Goal: Information Seeking & Learning: Learn about a topic

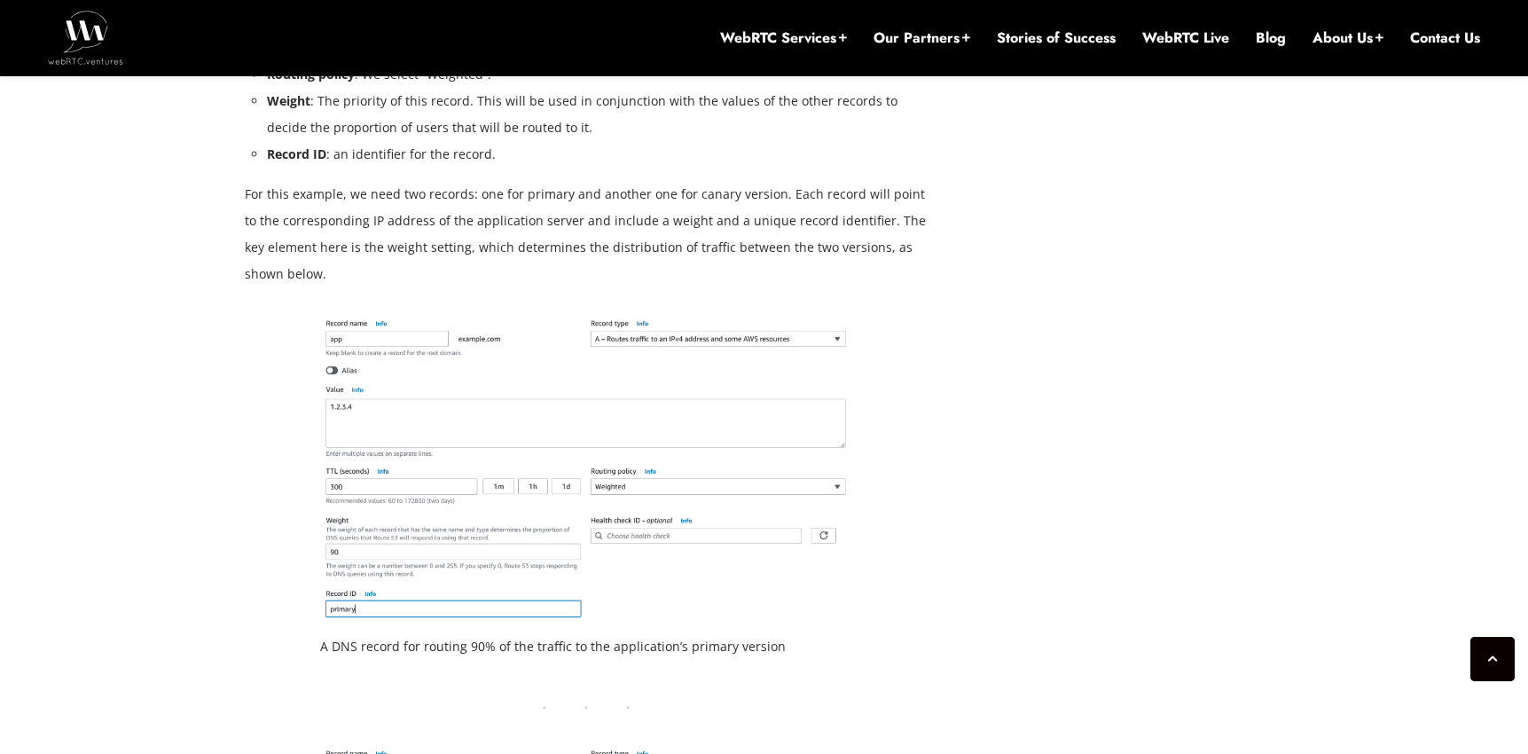
scroll to position [3195, 0]
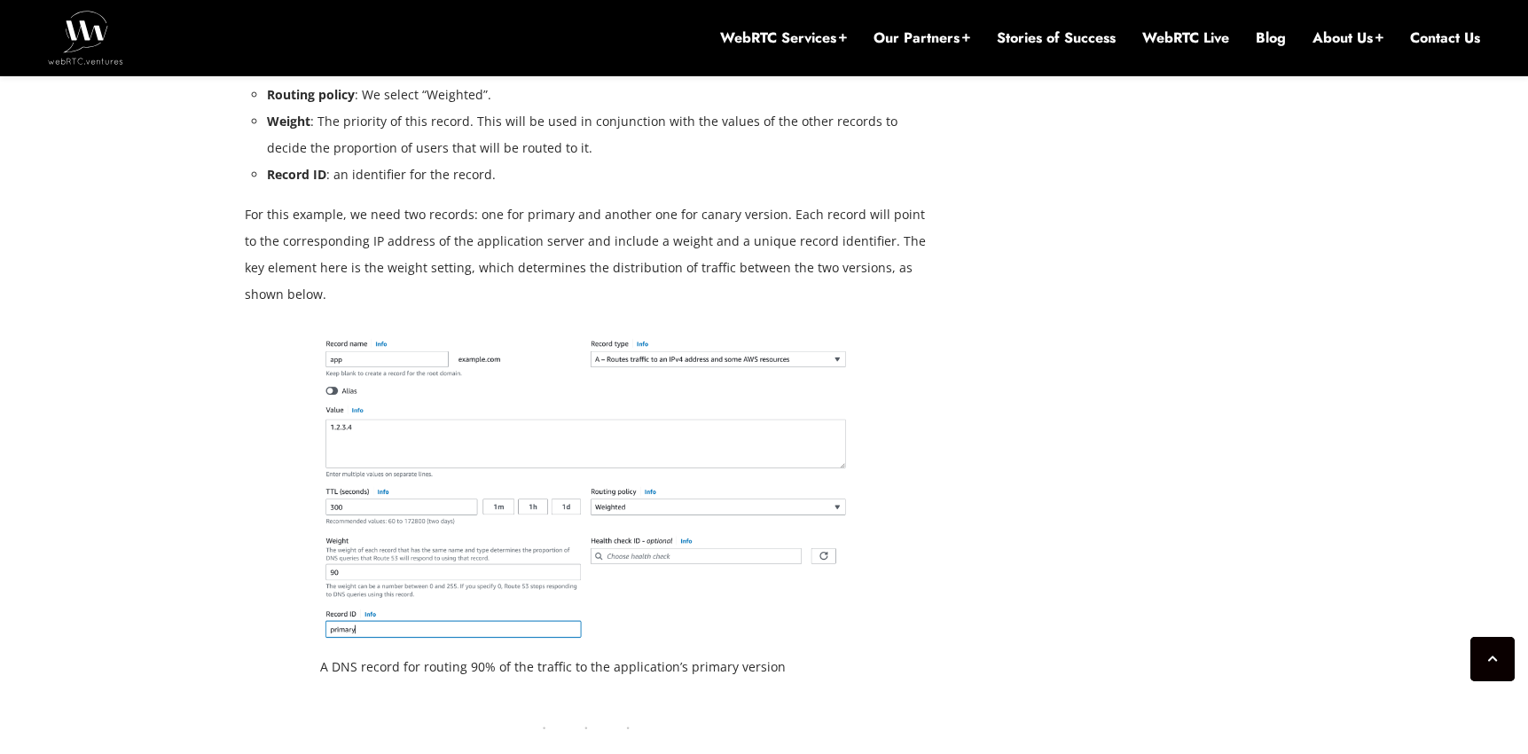
drag, startPoint x: 234, startPoint y: 215, endPoint x: 244, endPoint y: 332, distance: 118.3
click at [239, 338] on div "[DATE] [PERSON_NAME] Comments Off on Navigating Canary Releases: Using Amazon R…" at bounding box center [763, 356] width 1059 height 5308
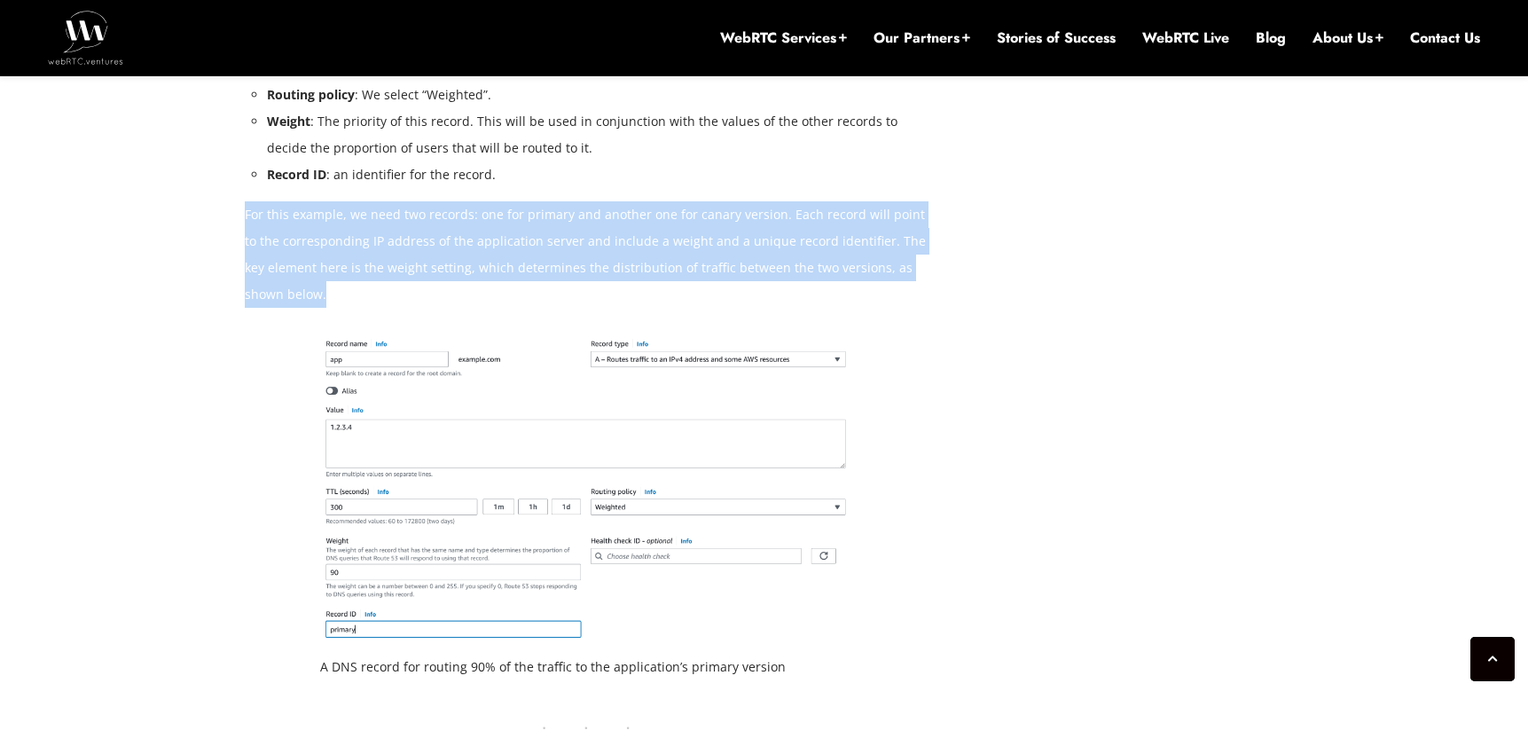
drag, startPoint x: 292, startPoint y: 308, endPoint x: 247, endPoint y: 215, distance: 103.1
click at [247, 215] on div "Maintaining and updating WebRTC applications is complex, involving frequent upd…" at bounding box center [586, 180] width 683 height 3995
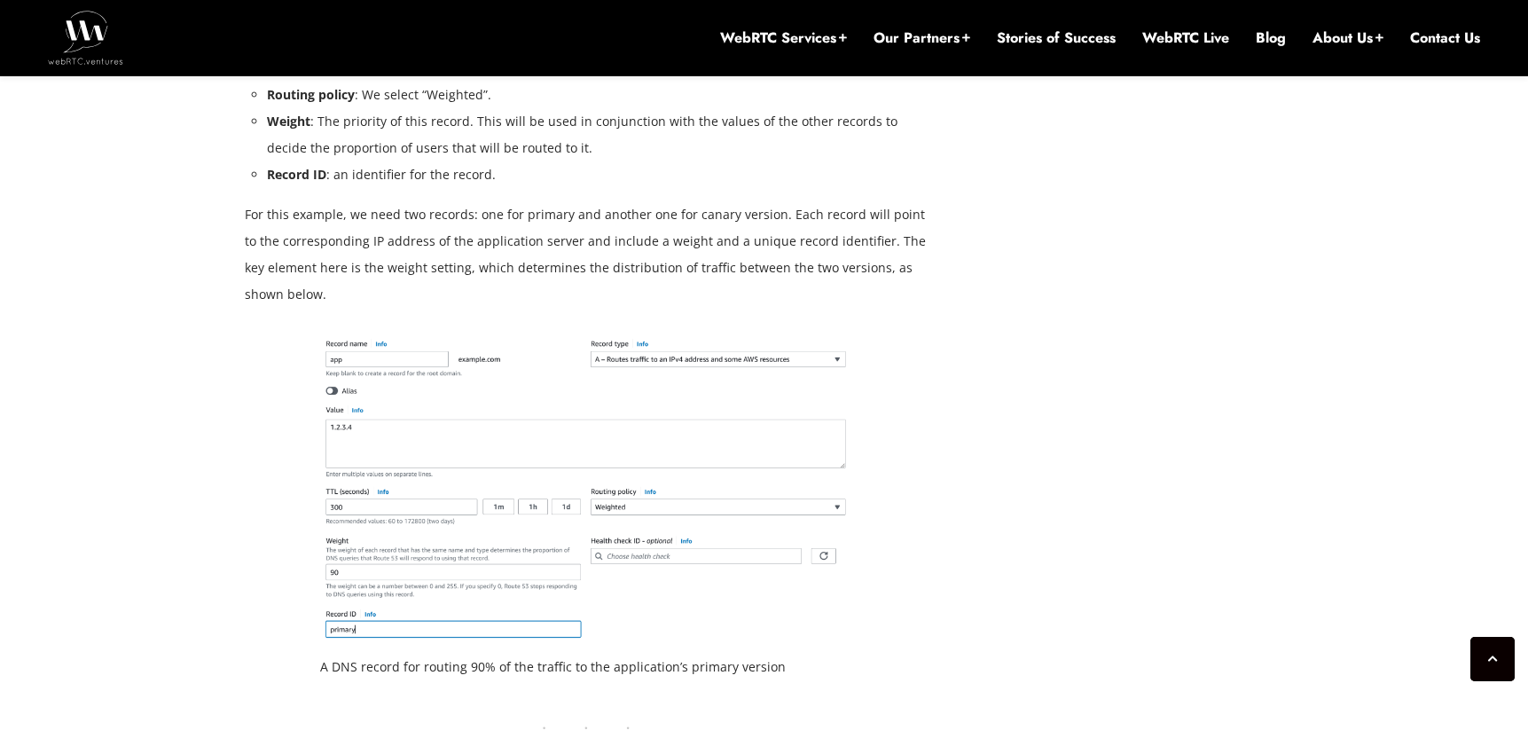
click at [231, 218] on div "[DATE] [PERSON_NAME] Comments Off on Navigating Canary Releases: Using Amazon R…" at bounding box center [764, 356] width 1528 height 5521
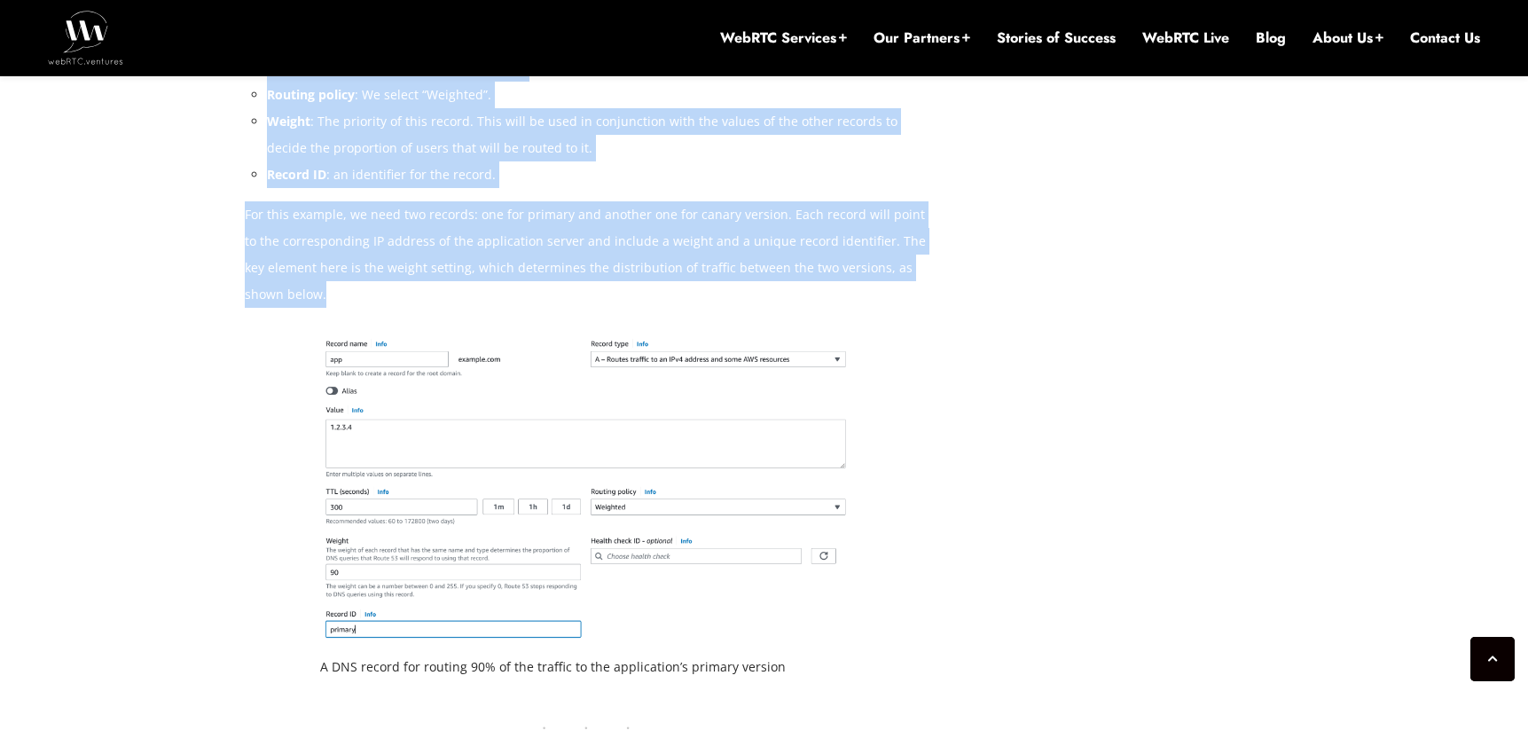
drag, startPoint x: 236, startPoint y: 212, endPoint x: 317, endPoint y: 295, distance: 116.6
click at [319, 296] on div "[DATE] [PERSON_NAME] Comments Off on Navigating Canary Releases: Using Amazon R…" at bounding box center [763, 356] width 1059 height 5308
click at [317, 294] on p "For this example, we need two records: one for primary and another one for cana…" at bounding box center [586, 254] width 683 height 106
drag, startPoint x: 298, startPoint y: 295, endPoint x: 244, endPoint y: 215, distance: 96.4
click at [245, 215] on p "For this example, we need two records: one for primary and another one for cana…" at bounding box center [586, 254] width 683 height 106
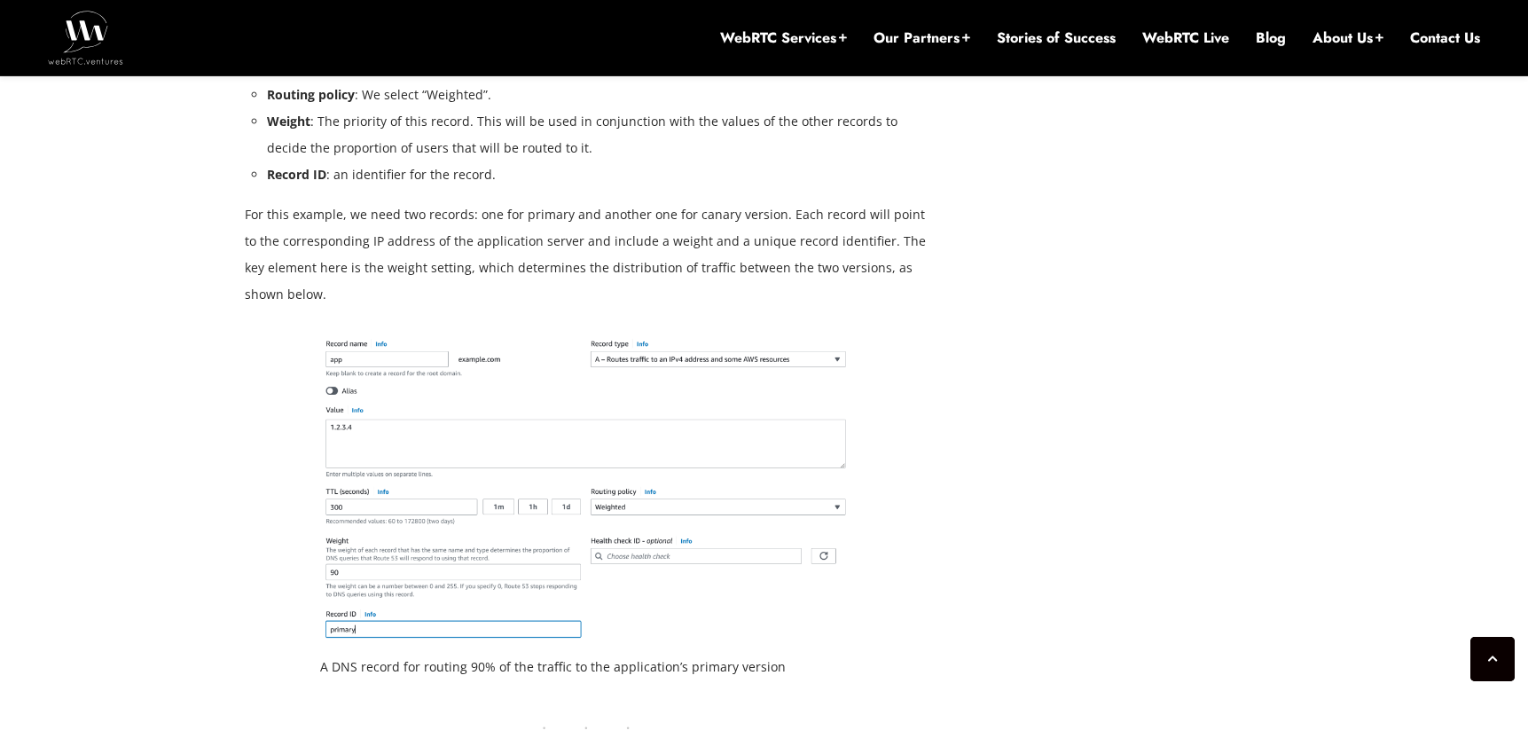
click at [245, 215] on p "For this example, we need two records: one for primary and another one for cana…" at bounding box center [586, 254] width 683 height 106
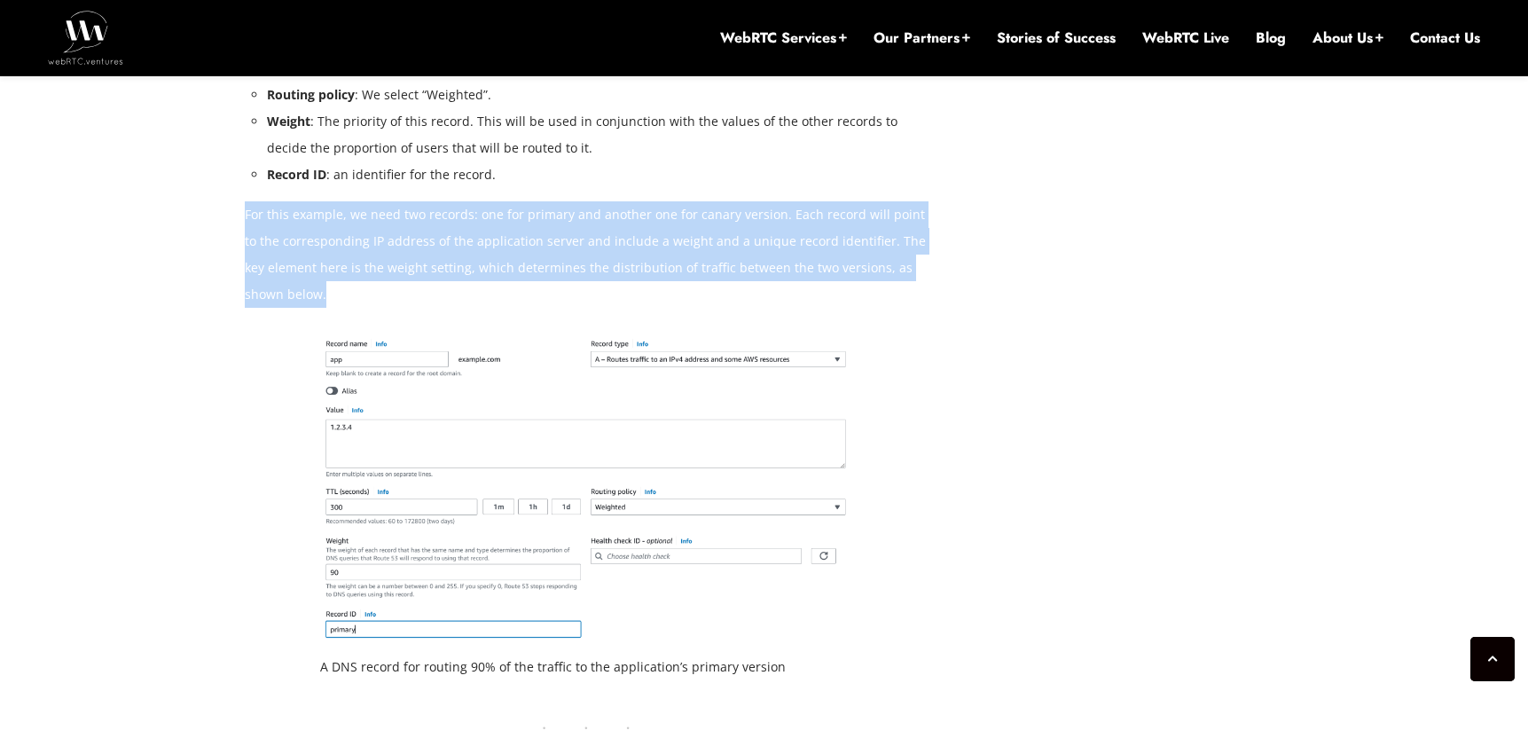
drag, startPoint x: 245, startPoint y: 214, endPoint x: 291, endPoint y: 299, distance: 96.8
click at [291, 299] on p "For this example, we need two records: one for primary and another one for cana…" at bounding box center [586, 254] width 683 height 106
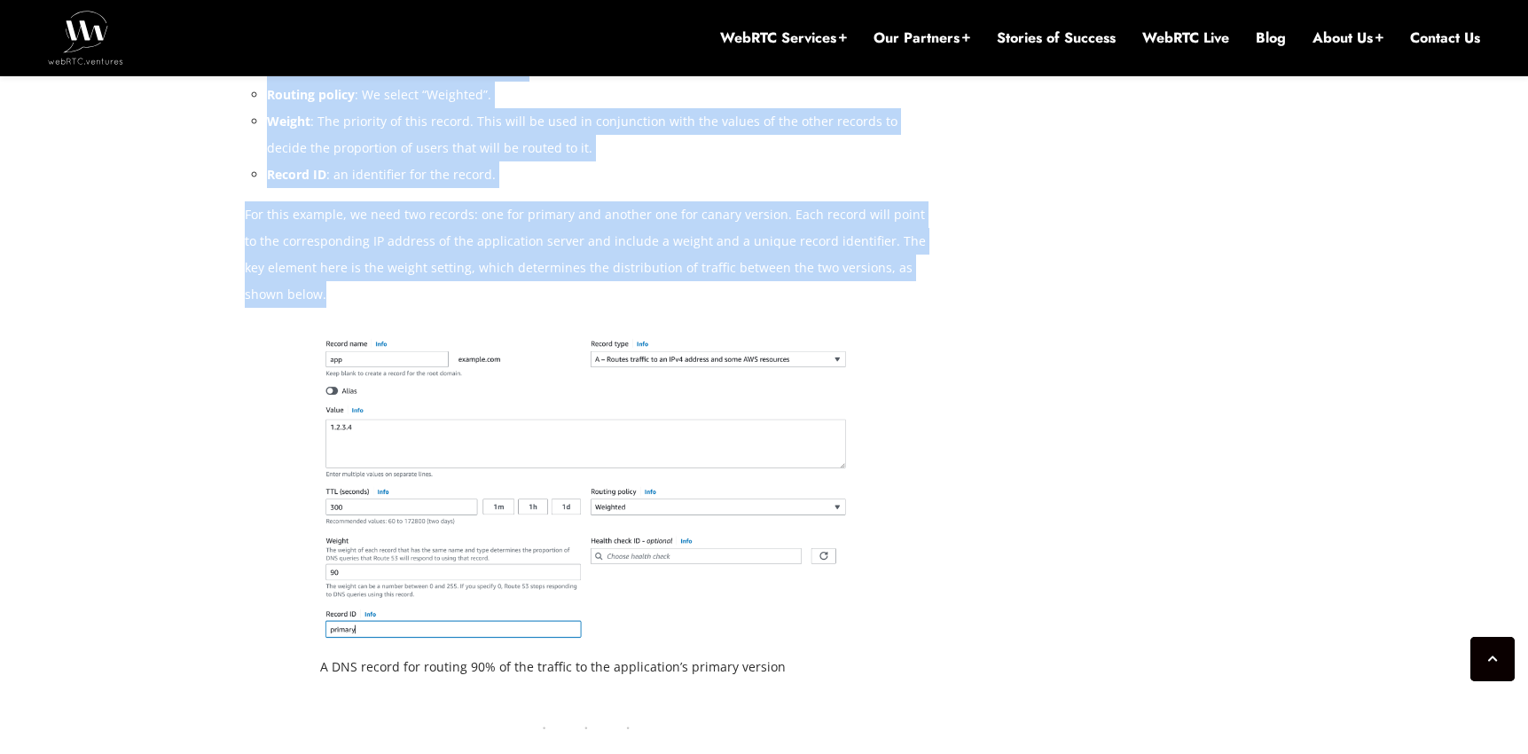
drag, startPoint x: 282, startPoint y: 293, endPoint x: 238, endPoint y: 225, distance: 80.9
click at [238, 225] on div "[DATE] [PERSON_NAME] Comments Off on Navigating Canary Releases: Using Amazon R…" at bounding box center [763, 356] width 1059 height 5308
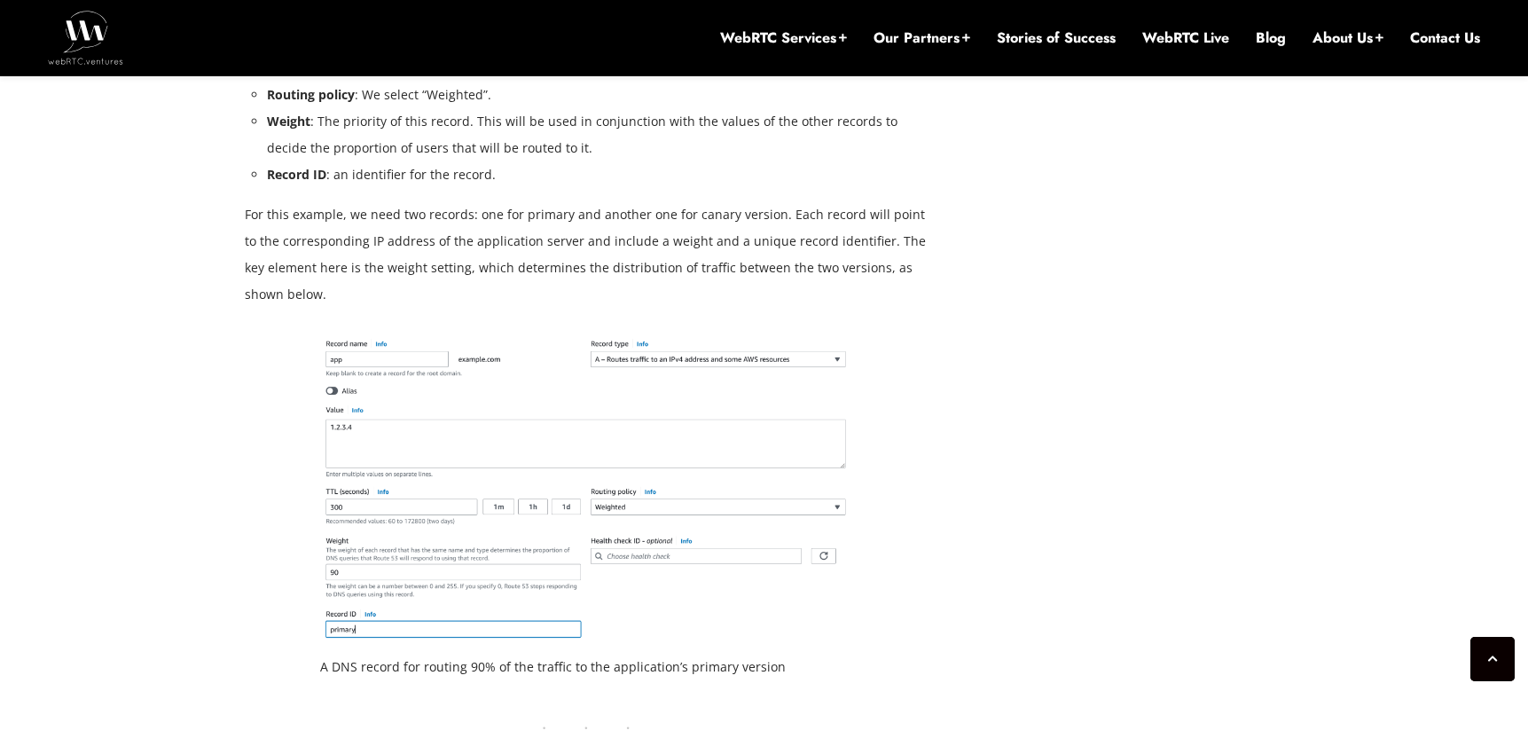
click at [242, 214] on div "[DATE] [PERSON_NAME] Comments Off on Navigating Canary Releases: Using Amazon R…" at bounding box center [763, 356] width 1059 height 5308
drag, startPoint x: 247, startPoint y: 214, endPoint x: 294, endPoint y: 300, distance: 98.0
click at [294, 300] on p "For this example, we need two records: one for primary and another one for cana…" at bounding box center [586, 254] width 683 height 106
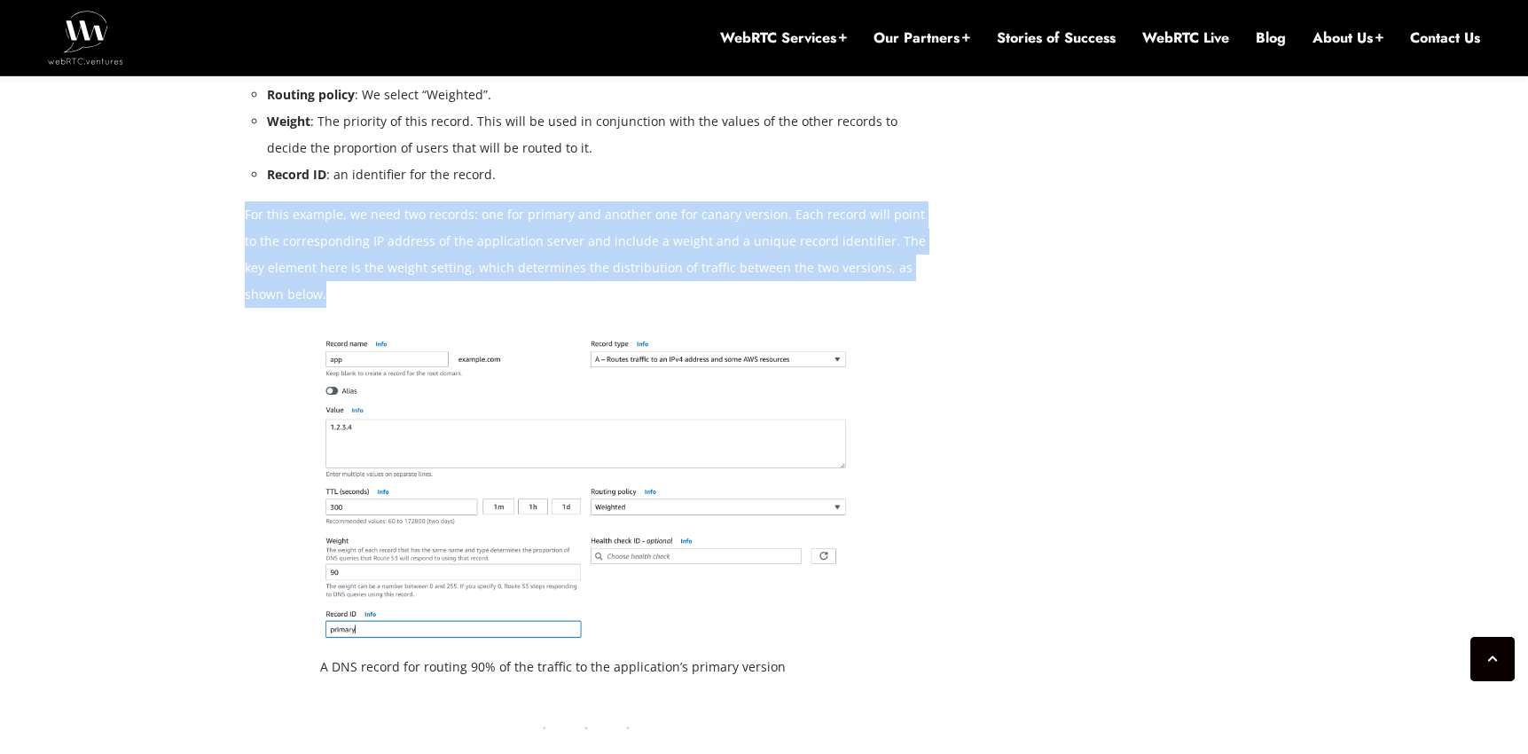
drag, startPoint x: 283, startPoint y: 296, endPoint x: 247, endPoint y: 217, distance: 86.5
click at [247, 217] on p "For this example, we need two records: one for primary and another one for cana…" at bounding box center [586, 254] width 683 height 106
click at [245, 217] on p "For this example, we need two records: one for primary and another one for cana…" at bounding box center [586, 254] width 683 height 106
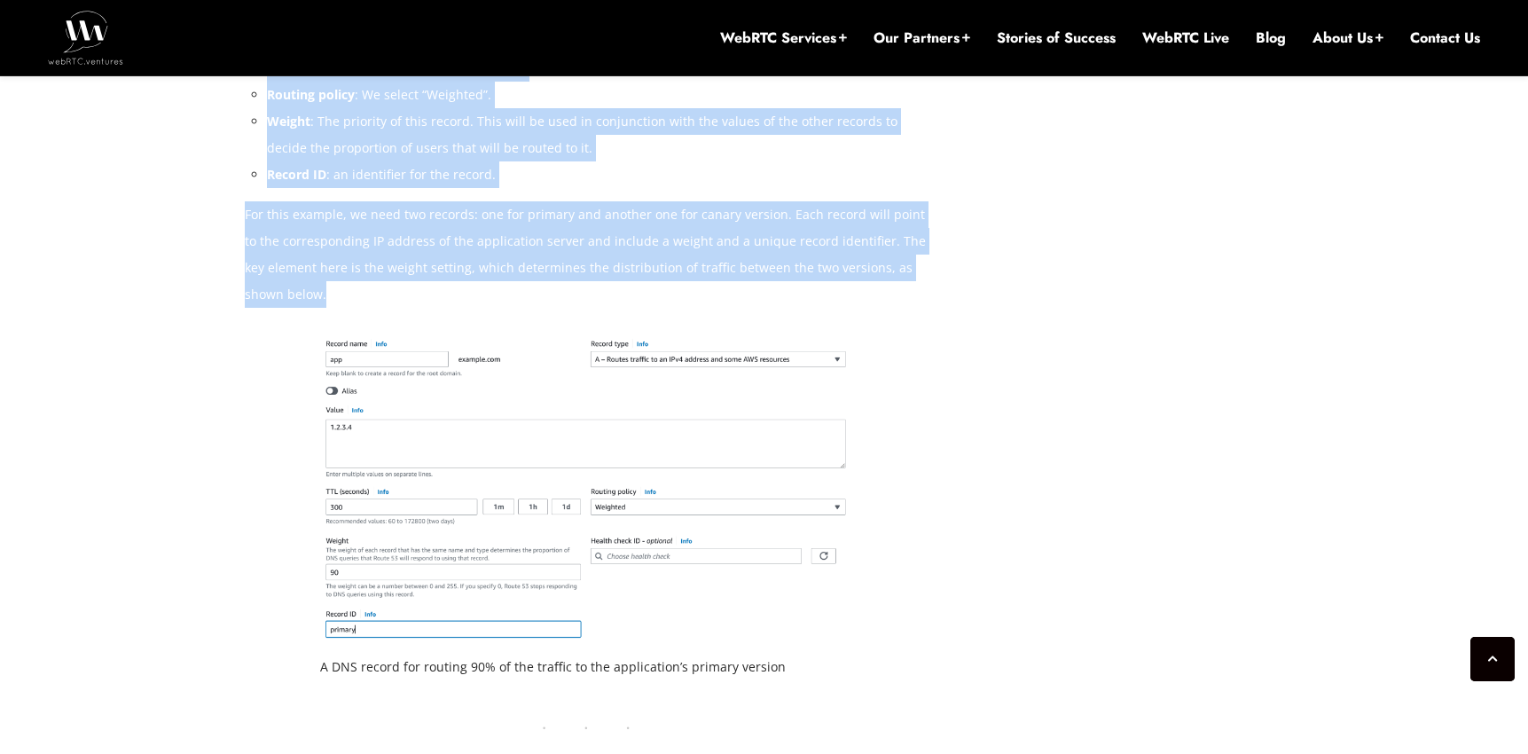
drag, startPoint x: 242, startPoint y: 217, endPoint x: 287, endPoint y: 293, distance: 88.6
click at [287, 293] on div "[DATE] [PERSON_NAME] Comments Off on Navigating Canary Releases: Using Amazon R…" at bounding box center [763, 356] width 1059 height 5308
click at [289, 293] on p "For this example, we need two records: one for primary and another one for cana…" at bounding box center [586, 254] width 683 height 106
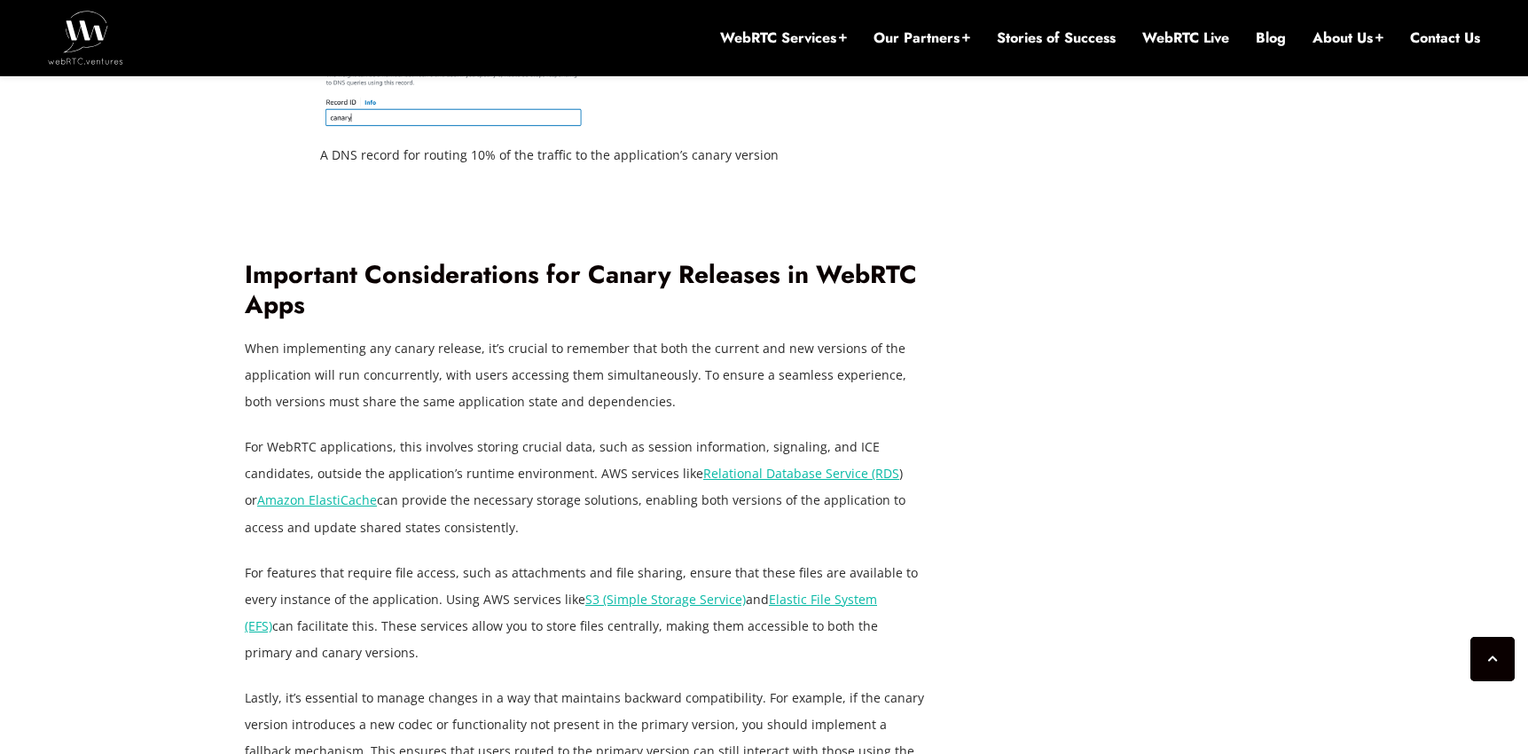
scroll to position [4253, 0]
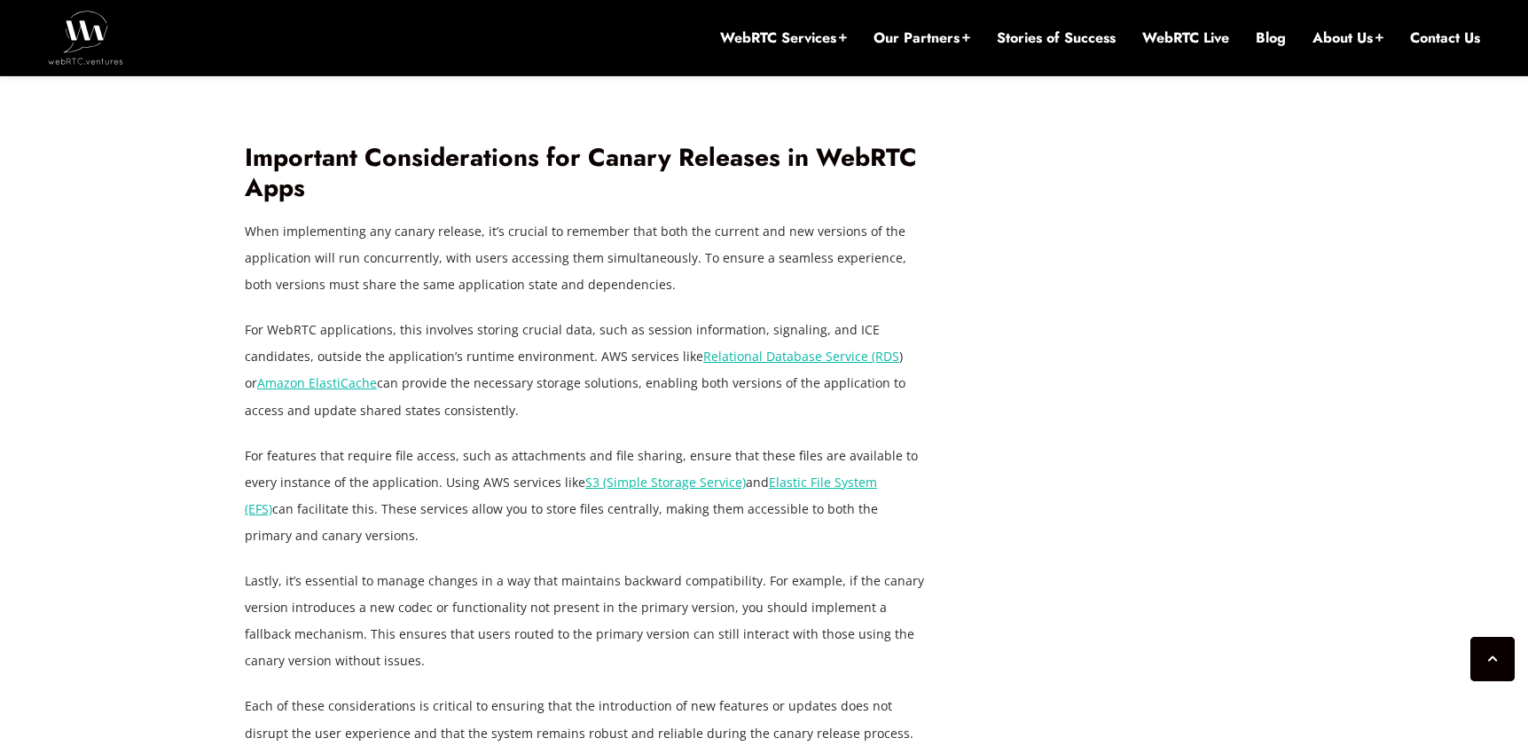
drag, startPoint x: 241, startPoint y: 227, endPoint x: 241, endPoint y: 311, distance: 84.2
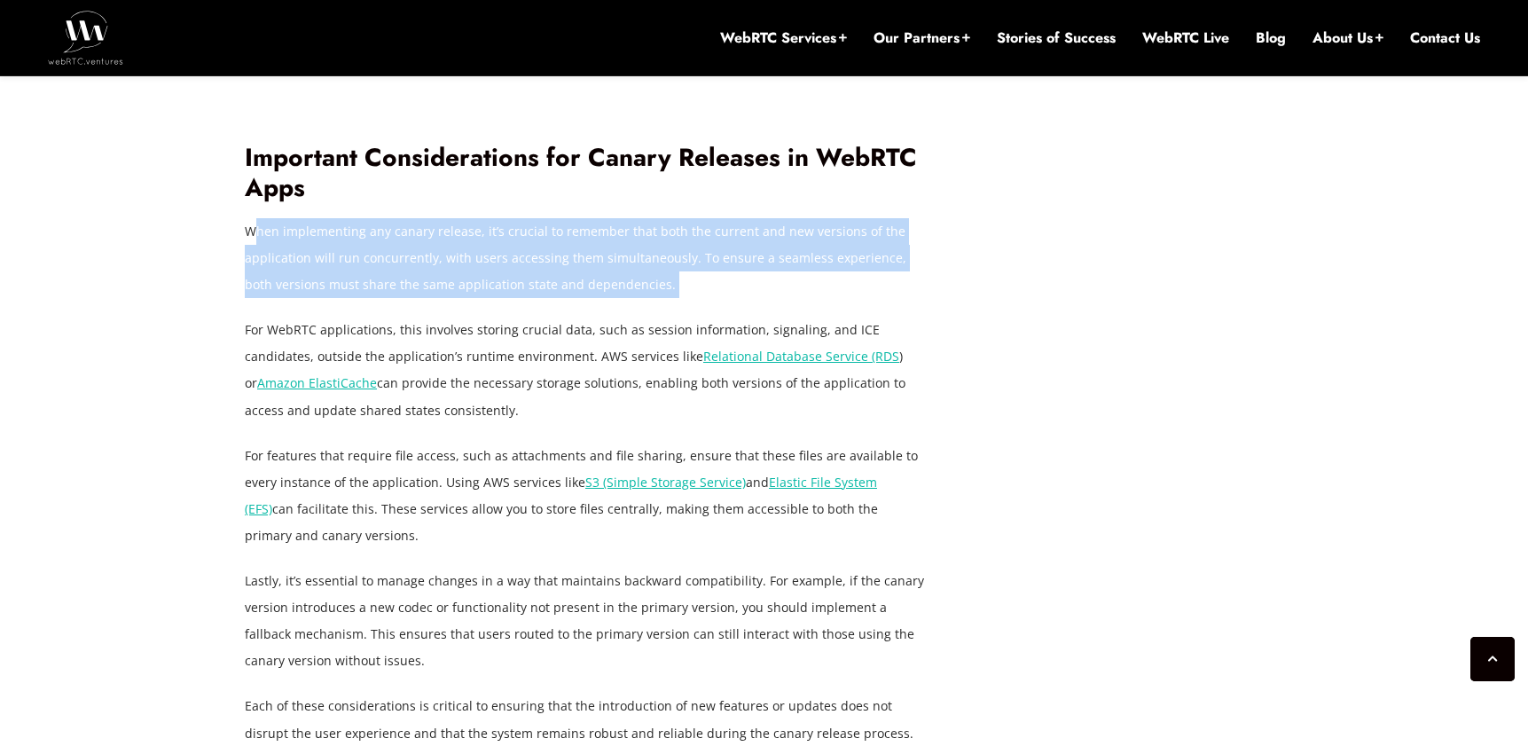
drag, startPoint x: 293, startPoint y: 311, endPoint x: 248, endPoint y: 234, distance: 89.0
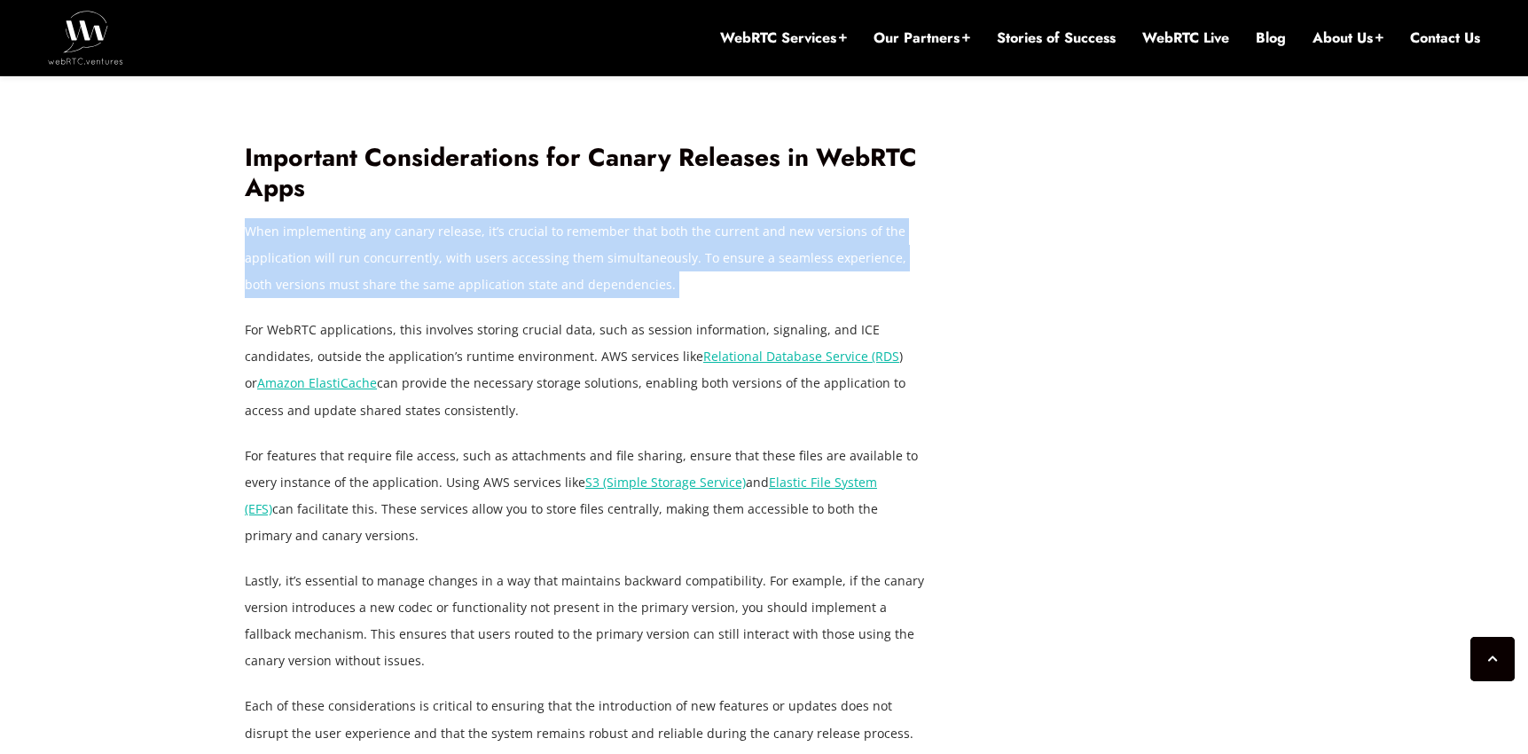
drag, startPoint x: 246, startPoint y: 230, endPoint x: 246, endPoint y: 313, distance: 83.3
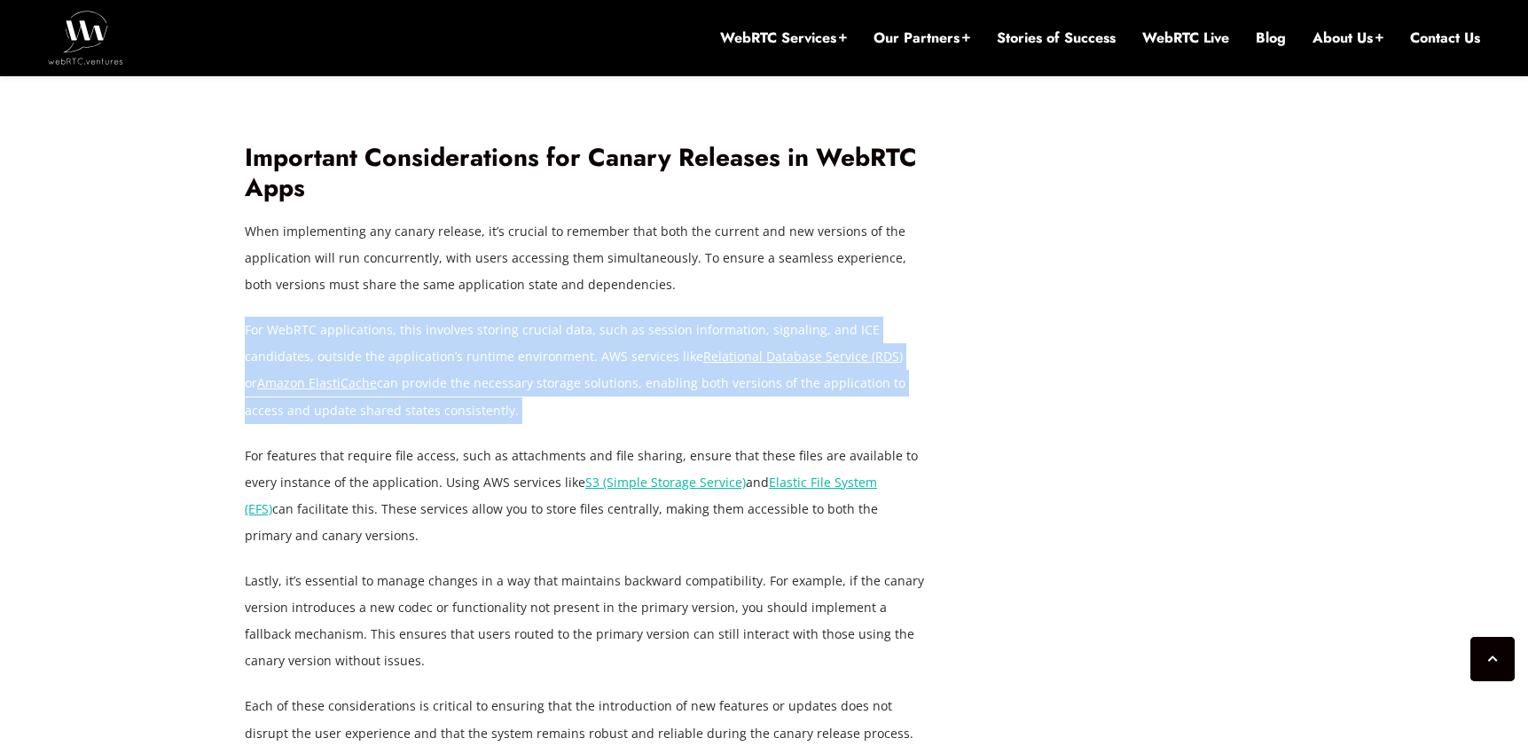
drag, startPoint x: 246, startPoint y: 329, endPoint x: 246, endPoint y: 435, distance: 106.4
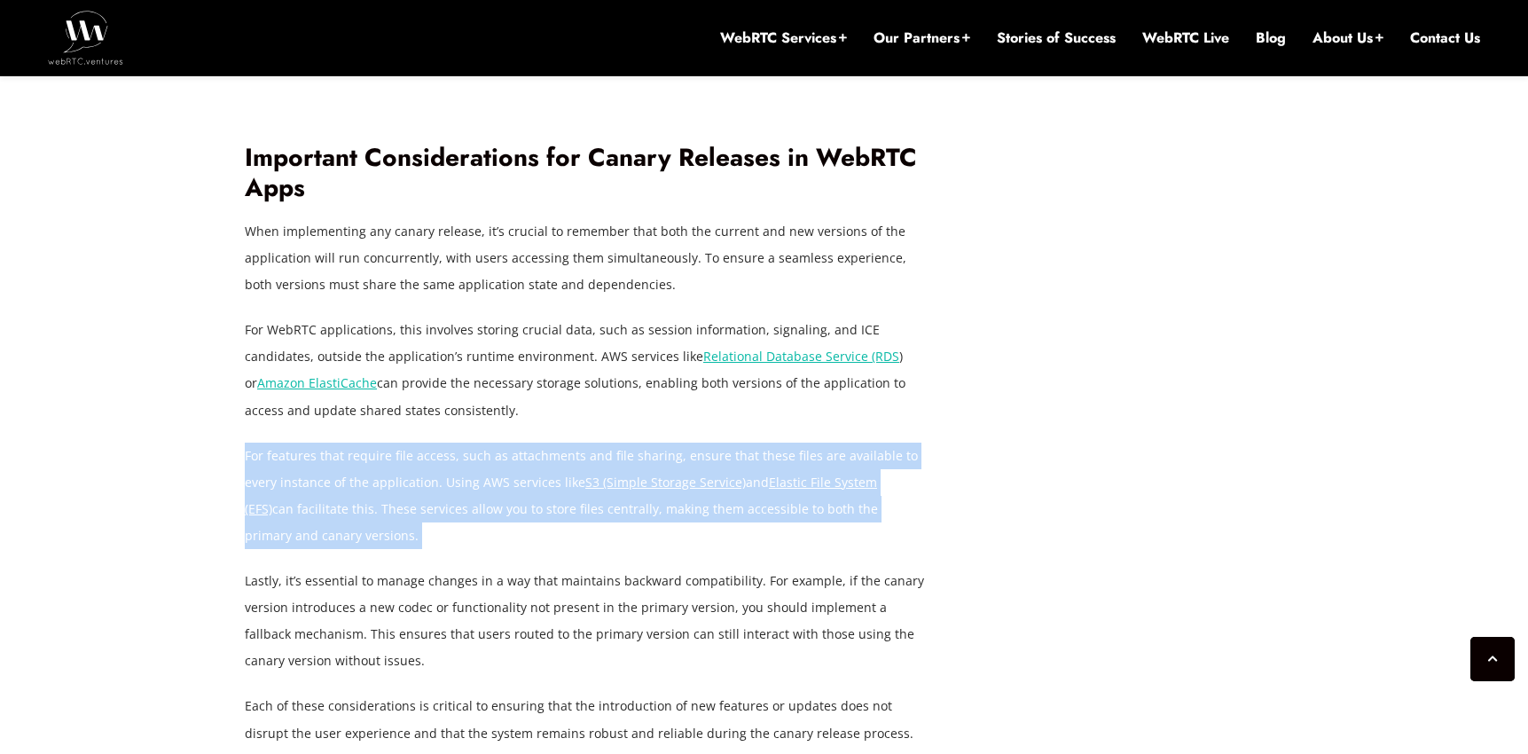
drag, startPoint x: 246, startPoint y: 451, endPoint x: 246, endPoint y: 572, distance: 120.6
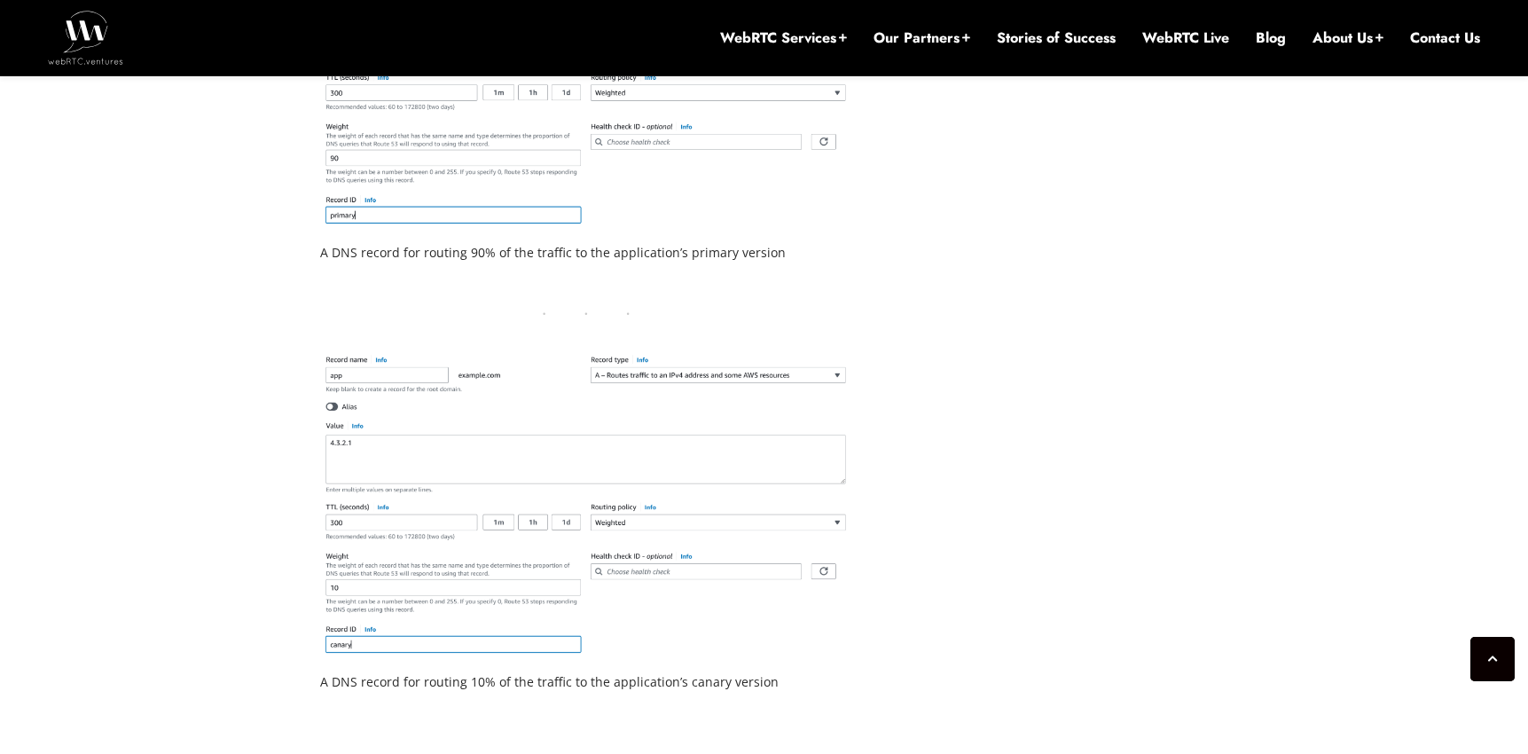
scroll to position [3603, 0]
